Goal: Contribute content

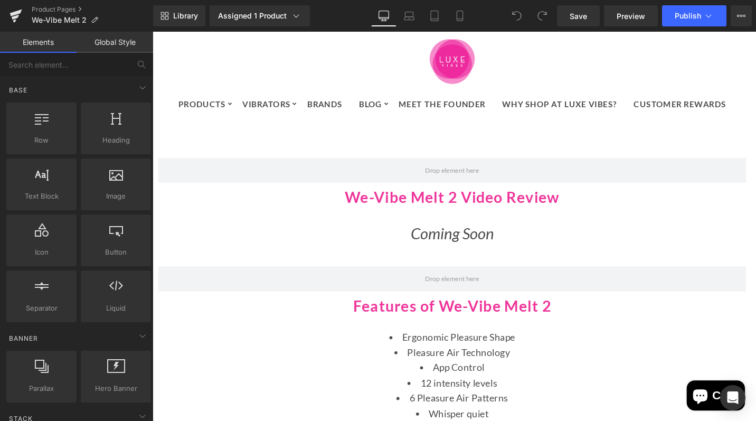
scroll to position [1297, 0]
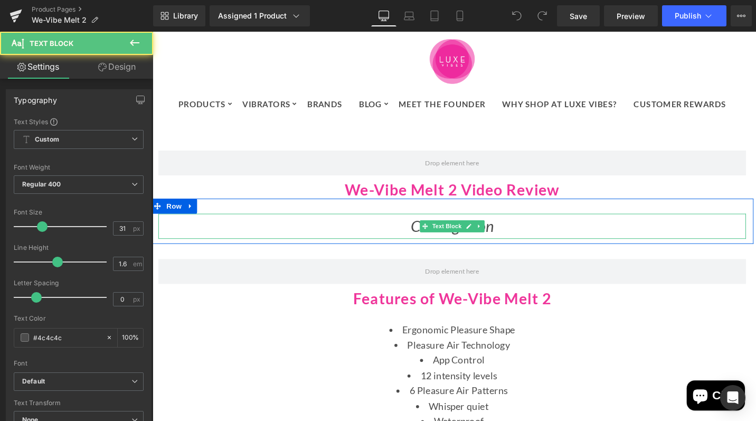
click at [462, 239] on span "Coming Soon" at bounding box center [468, 236] width 88 height 20
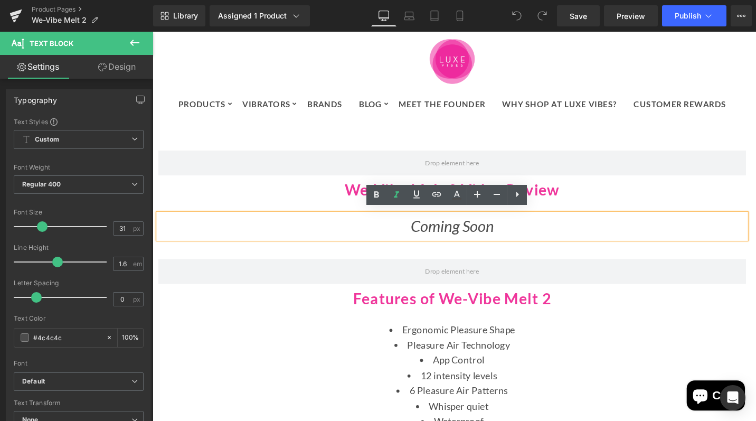
click at [481, 238] on span "Coming Soon" at bounding box center [468, 236] width 88 height 20
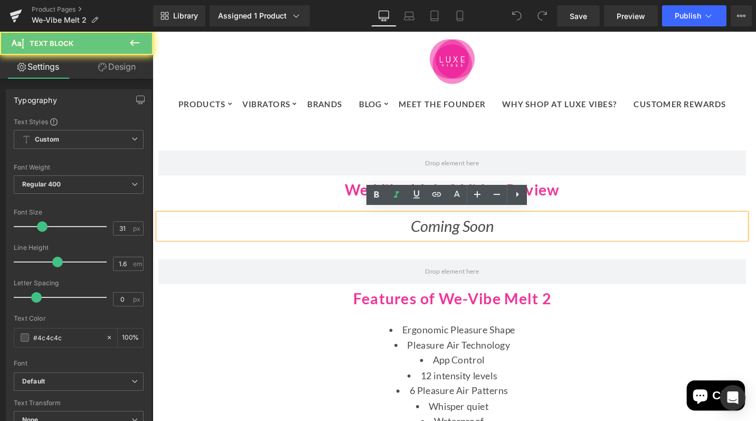
click at [519, 227] on p "Coming Soon" at bounding box center [468, 236] width 618 height 26
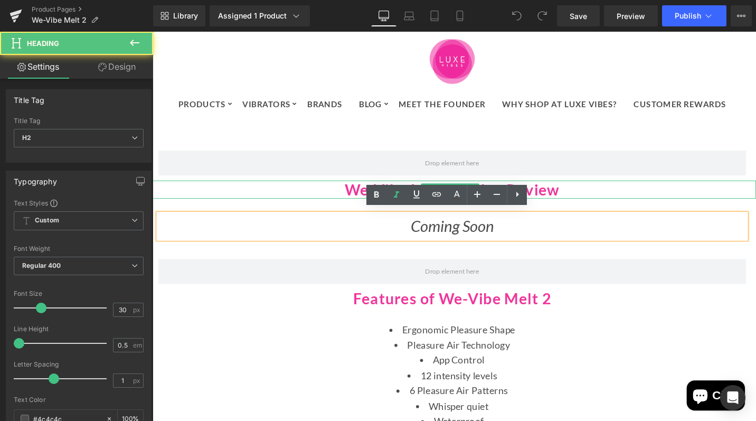
click at [650, 194] on h2 "We-Vibe Melt 2 Video Review" at bounding box center [467, 197] width 639 height 19
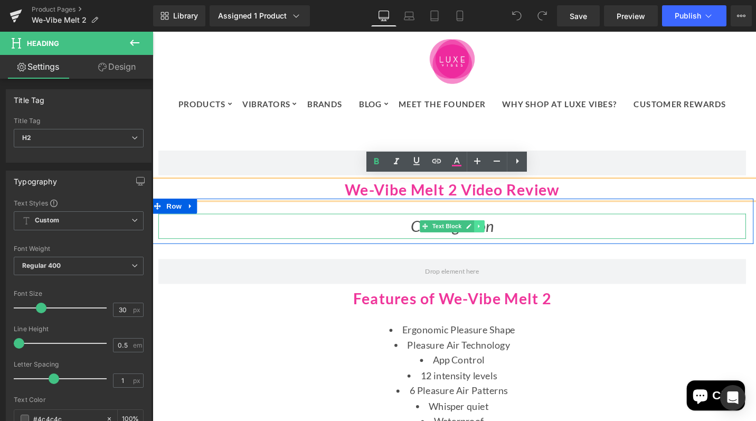
click at [493, 233] on icon at bounding box center [496, 236] width 6 height 6
click at [499, 233] on icon at bounding box center [502, 236] width 6 height 6
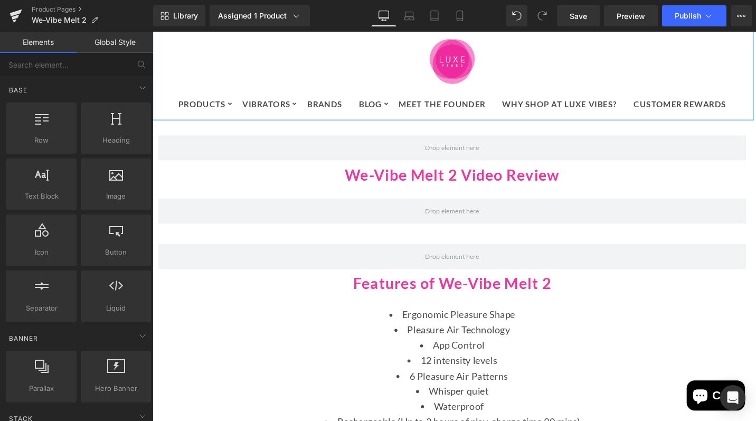
scroll to position [0, 0]
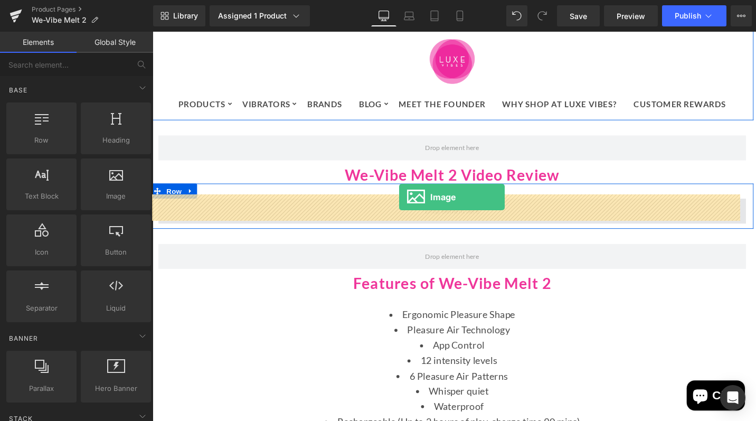
drag, startPoint x: 263, startPoint y: 219, endPoint x: 412, endPoint y: 204, distance: 149.7
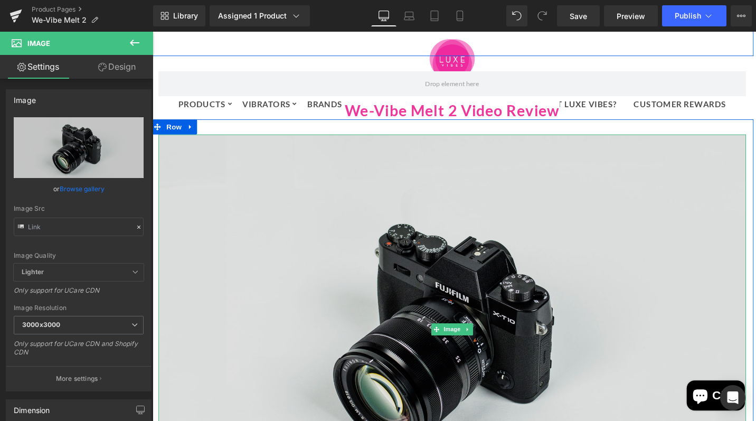
scroll to position [1381, 0]
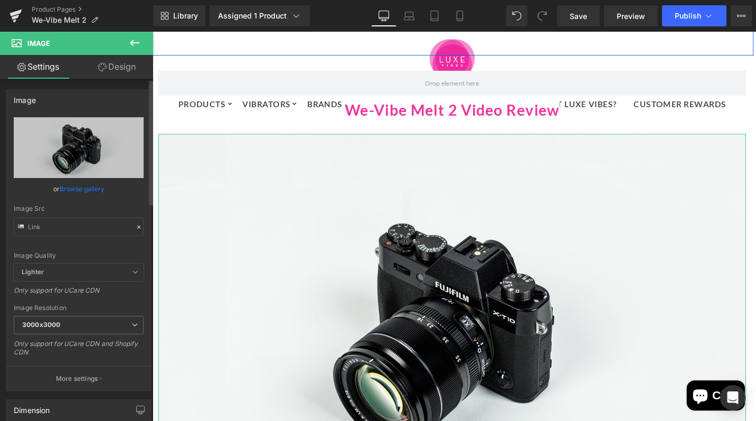
click at [79, 190] on link "Browse gallery" at bounding box center [82, 189] width 45 height 18
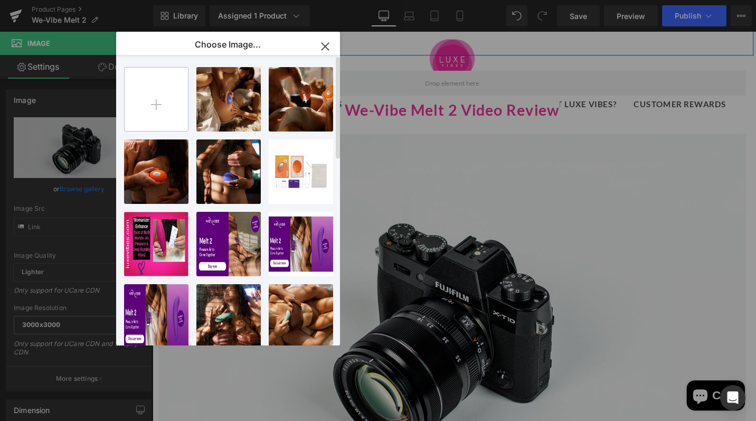
click at [160, 100] on input "file" at bounding box center [156, 99] width 63 height 63
type input "C:\fakepath\We-Vibe Melt 2 Thumbnail (1) copy 2.png"
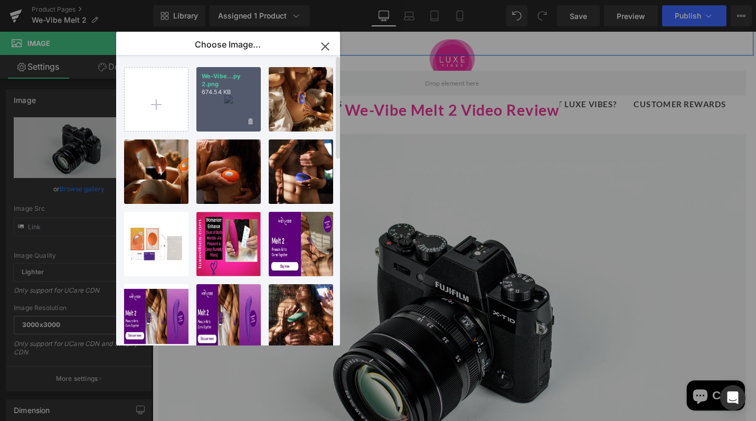
click at [237, 101] on div "We-Vibe...py 2.png 674.54 KB" at bounding box center [228, 99] width 64 height 64
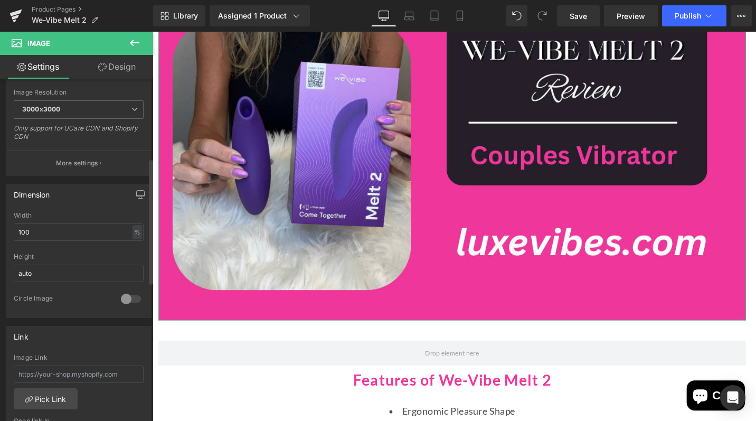
scroll to position [252, 0]
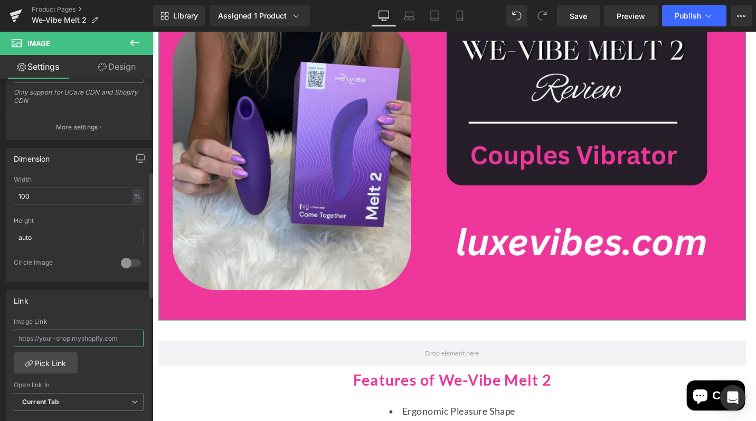
click at [26, 335] on input "text" at bounding box center [79, 338] width 130 height 17
paste input "https://youtu.be/Eq9QsReVJQY?si=HpzACg0sSJm-BZmX"
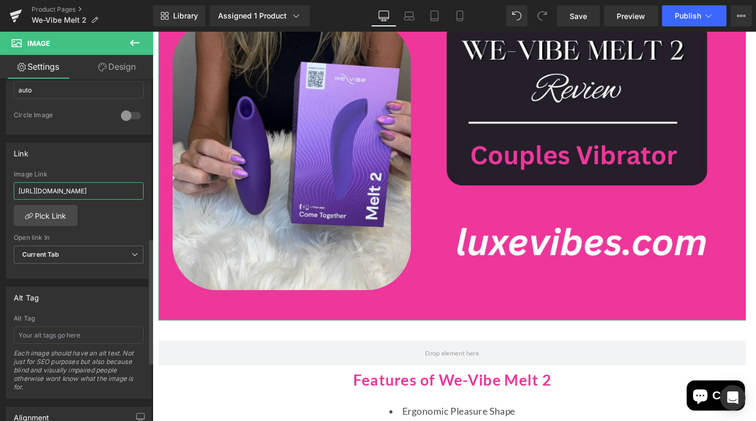
scroll to position [435, 0]
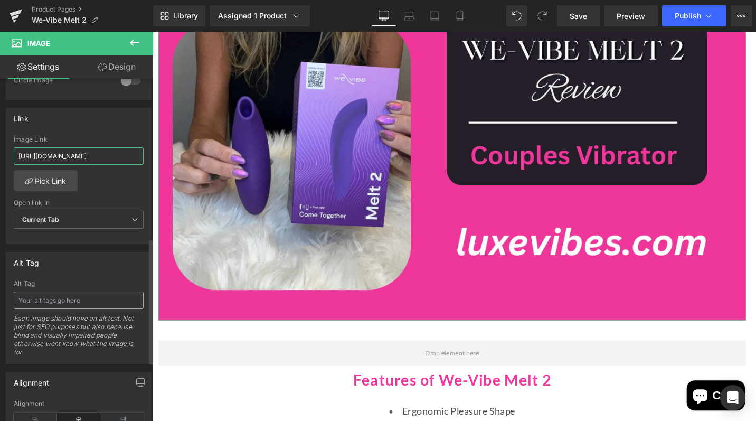
type input "https://youtu.be/Eq9QsReVJQY?si=HpzACg0sSJm-BZmX"
click at [26, 305] on input "text" at bounding box center [79, 300] width 130 height 17
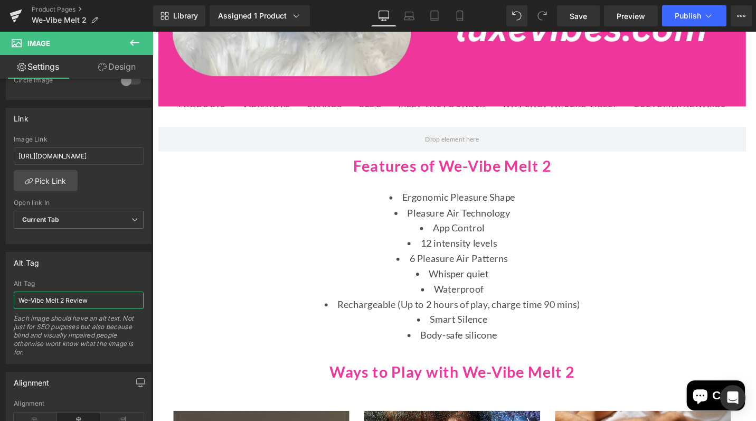
scroll to position [1723, 0]
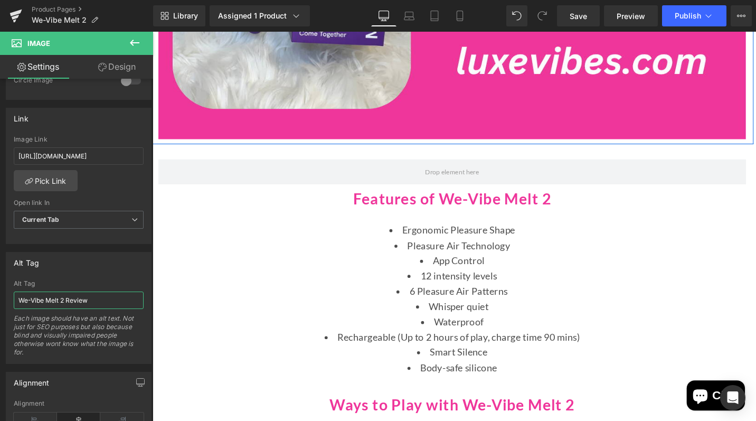
type input "We-Vibe Melt 2 Review"
click at [132, 42] on icon at bounding box center [135, 43] width 10 height 6
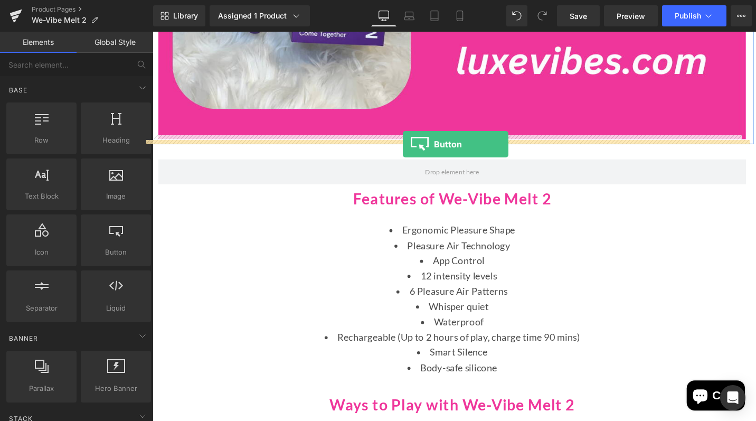
drag, startPoint x: 258, startPoint y: 275, endPoint x: 416, endPoint y: 150, distance: 201.9
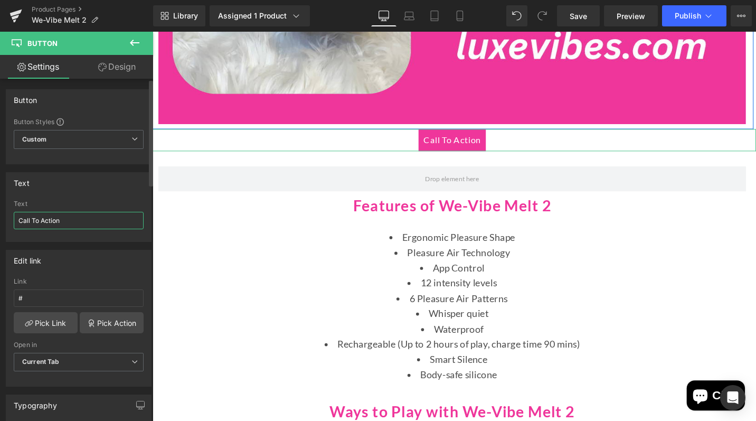
click at [74, 222] on input "Call To Action" at bounding box center [79, 220] width 130 height 17
drag, startPoint x: 74, startPoint y: 222, endPoint x: 0, endPoint y: 217, distance: 74.6
click at [0, 219] on div "Text Call To Action Text Call To Action" at bounding box center [79, 203] width 158 height 78
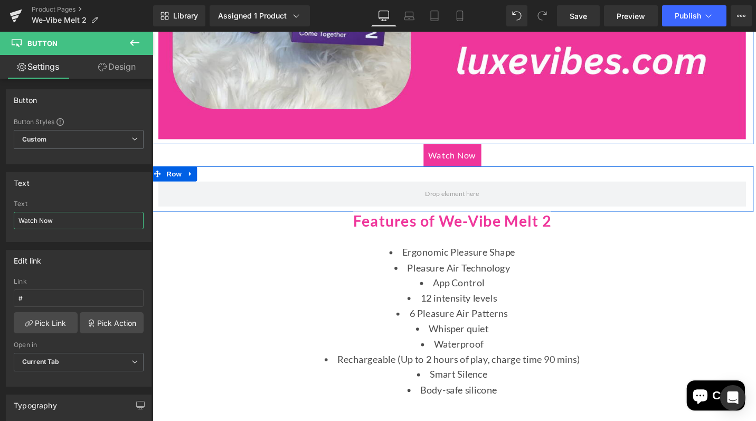
scroll to position [1702, 0]
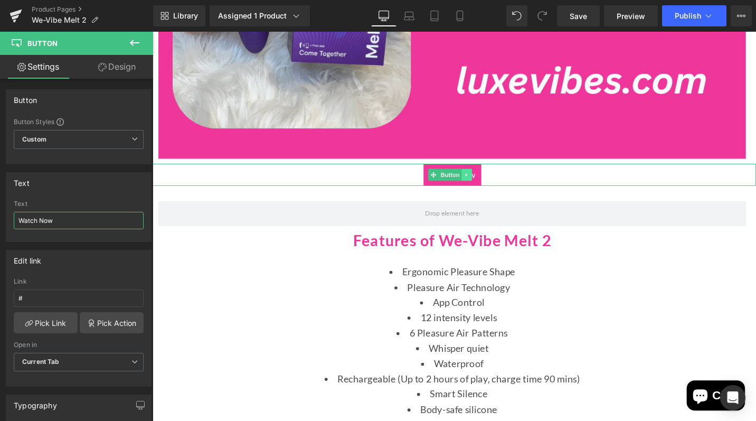
type input "Watch Now"
click at [484, 180] on icon at bounding box center [484, 182] width 6 height 6
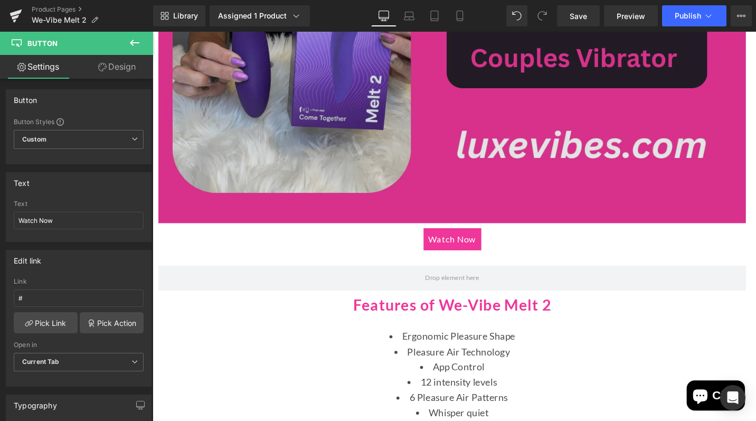
scroll to position [1666, 0]
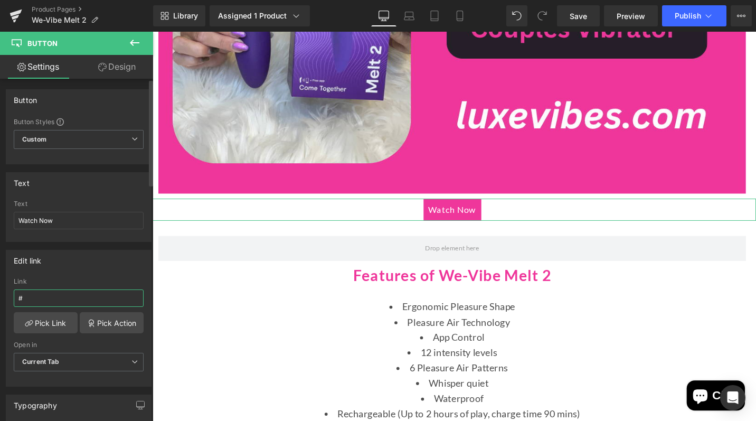
click at [35, 290] on input "#" at bounding box center [79, 297] width 130 height 17
drag, startPoint x: 38, startPoint y: 299, endPoint x: 0, endPoint y: 299, distance: 38.0
click at [0, 299] on div "Edit link # Link # Pick Link Pick Action Current Tab New Tab Open in Current Ta…" at bounding box center [79, 314] width 158 height 145
paste input "https://youtu.be/Eq9QsReVJQY?si=HpzACg0sSJm-BZmX"
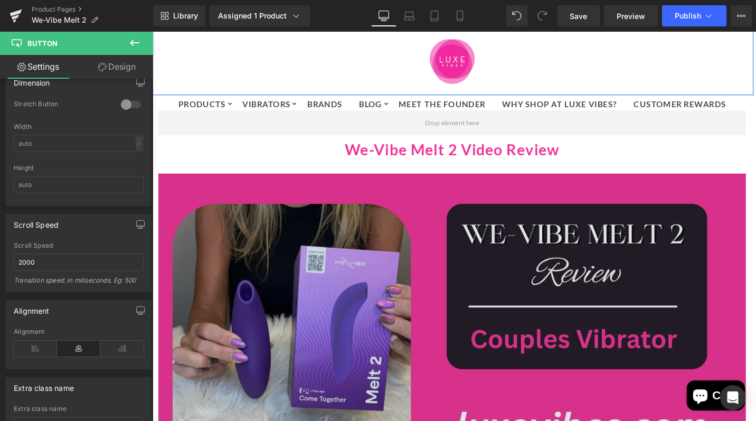
scroll to position [1332, 0]
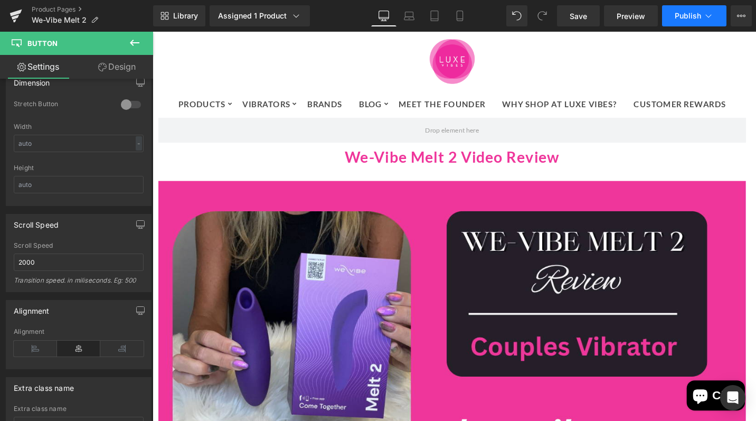
type input "https://youtu.be/Eq9QsReVJQY?si=HpzACg0sSJm-BZmX"
click at [699, 17] on span "Publish" at bounding box center [688, 16] width 26 height 8
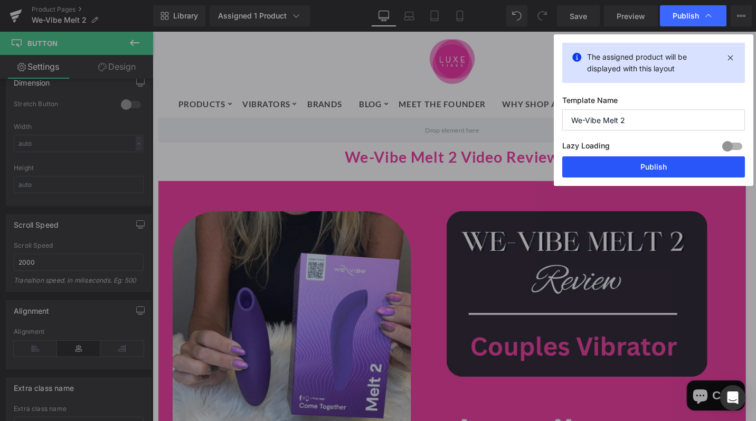
click at [646, 168] on button "Publish" at bounding box center [654, 166] width 183 height 21
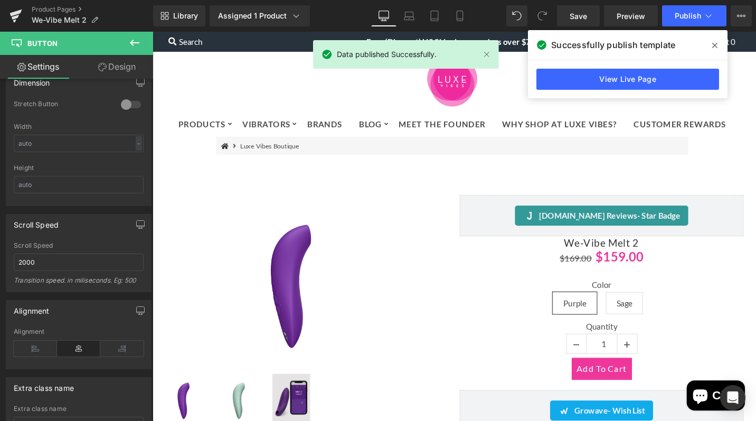
scroll to position [0, 0]
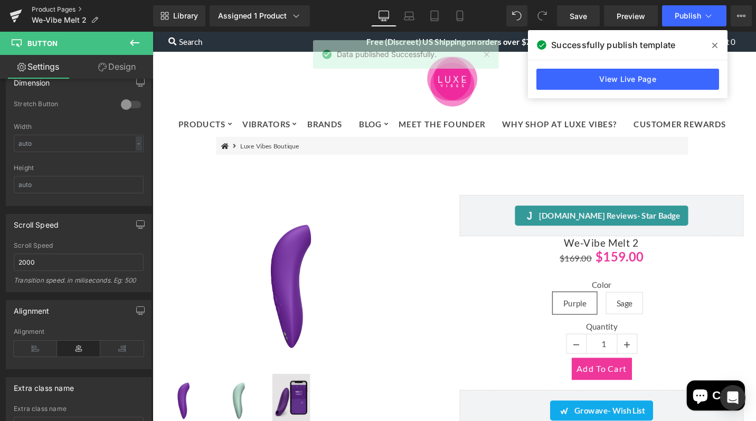
click at [50, 8] on link "Product Pages" at bounding box center [92, 9] width 121 height 8
